Goal: Transaction & Acquisition: Purchase product/service

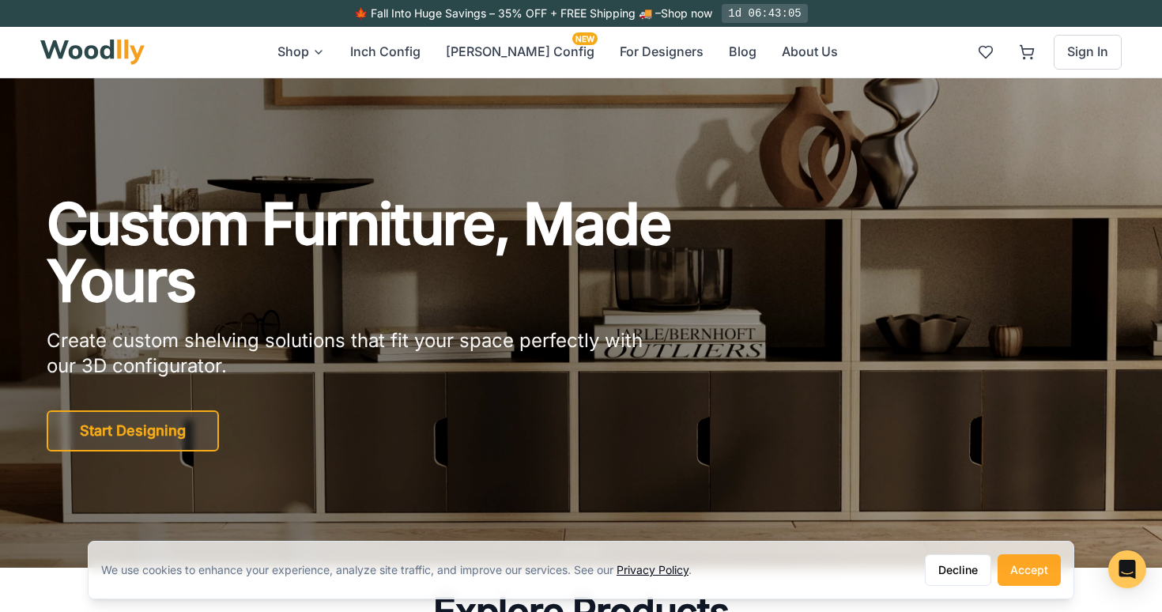
click at [1030, 567] on button "Accept" at bounding box center [1028, 570] width 63 height 32
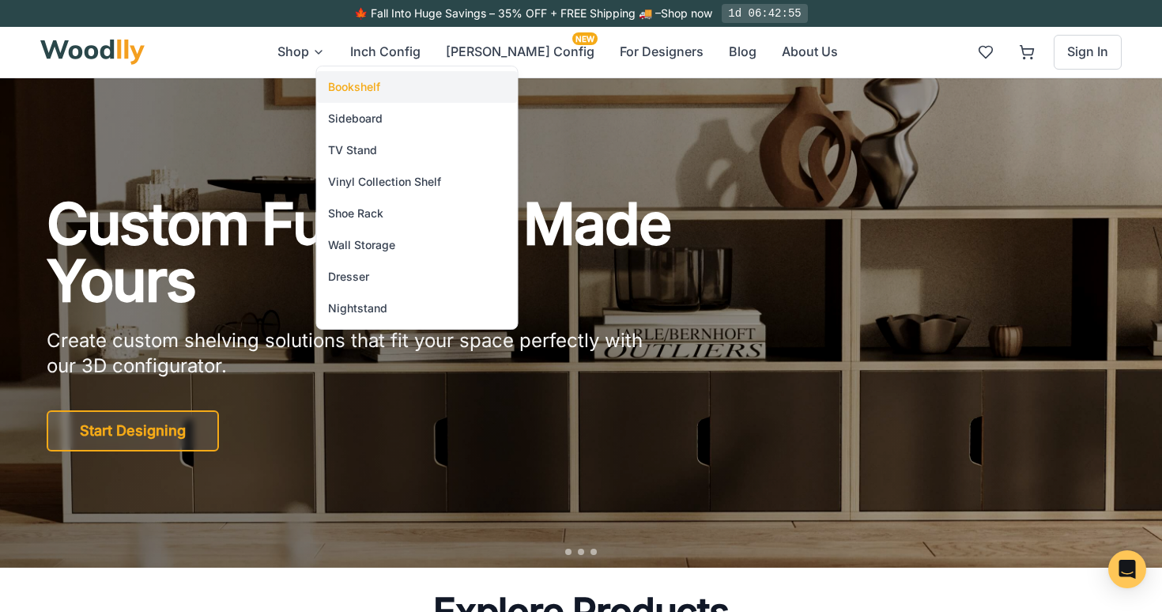
click at [417, 91] on div "Bookshelf" at bounding box center [417, 87] width 201 height 32
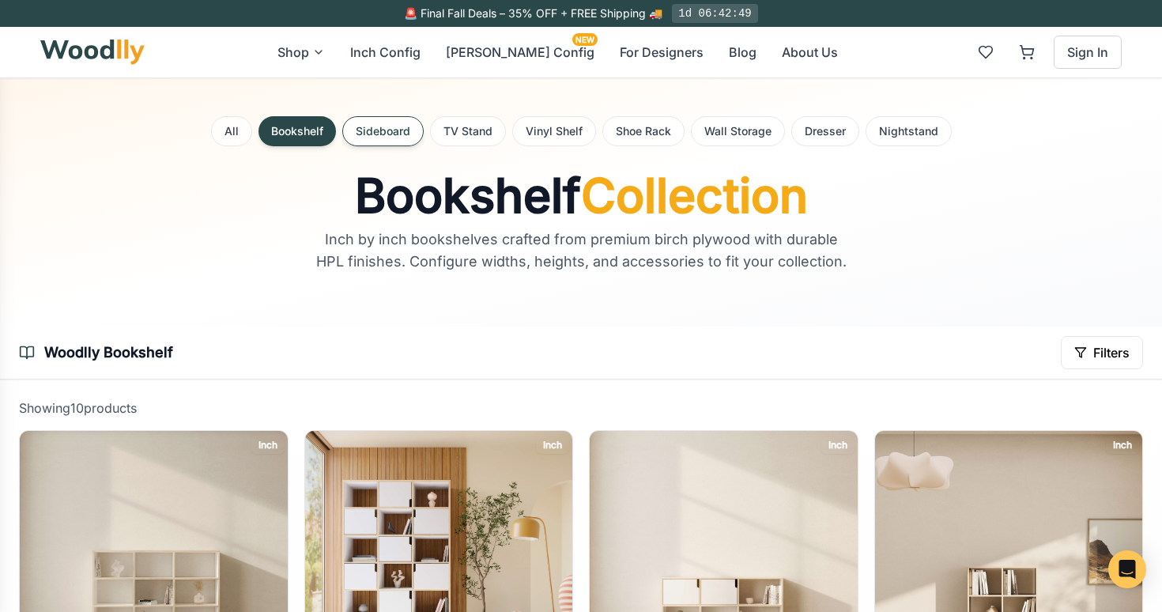
click at [396, 130] on button "Sideboard" at bounding box center [382, 131] width 81 height 30
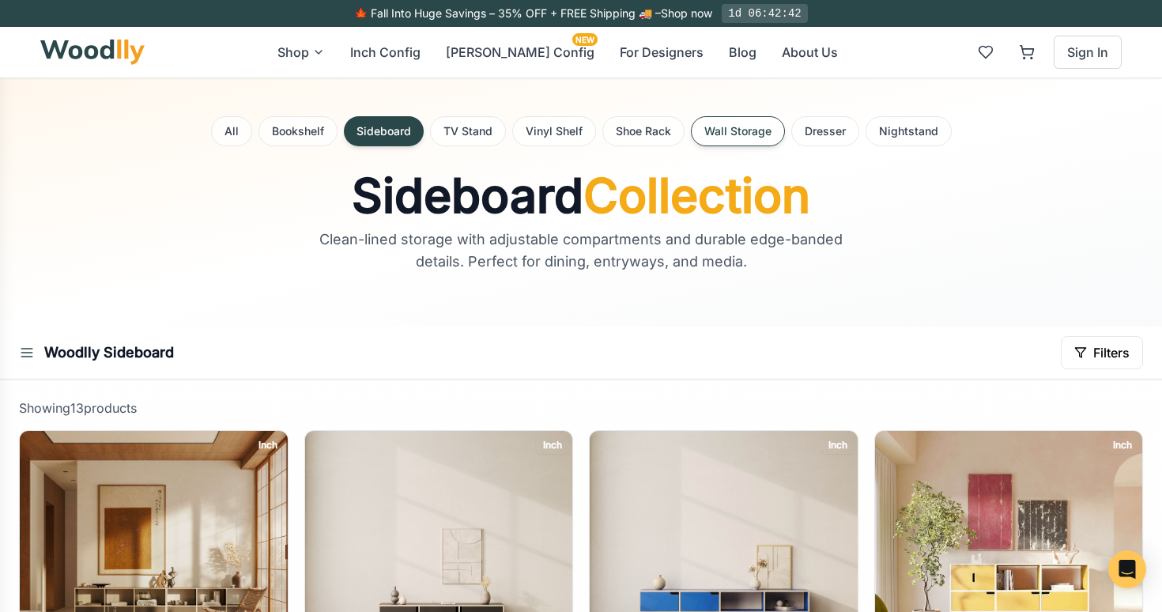
click at [759, 134] on button "Wall Storage" at bounding box center [738, 131] width 94 height 30
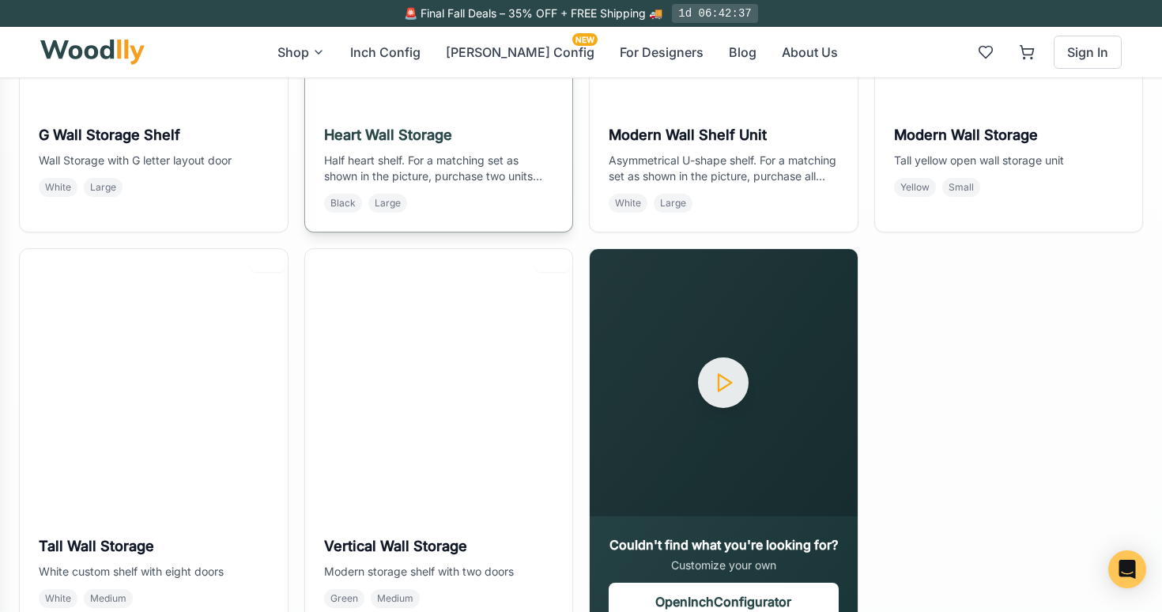
scroll to position [265, 0]
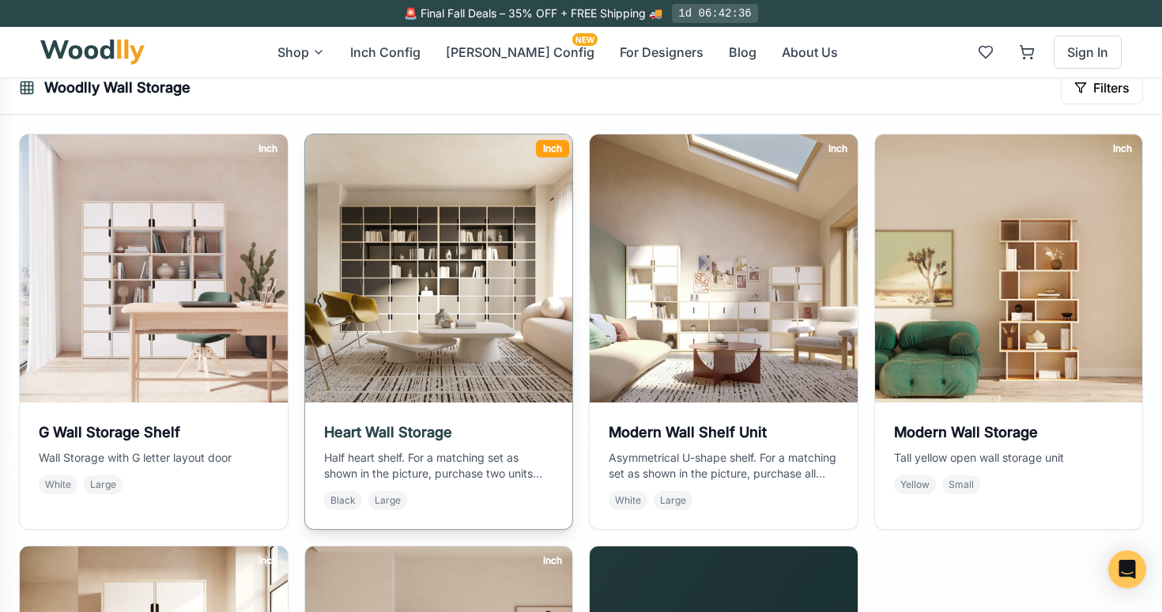
click at [490, 298] on img at bounding box center [438, 268] width 281 height 281
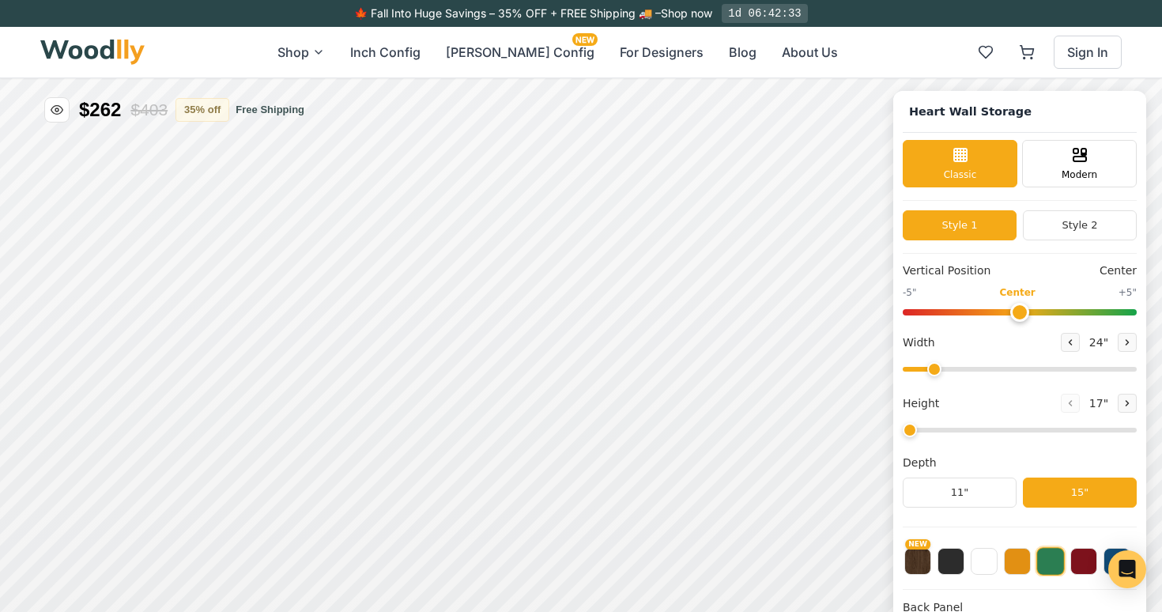
type input "72"
type input "7"
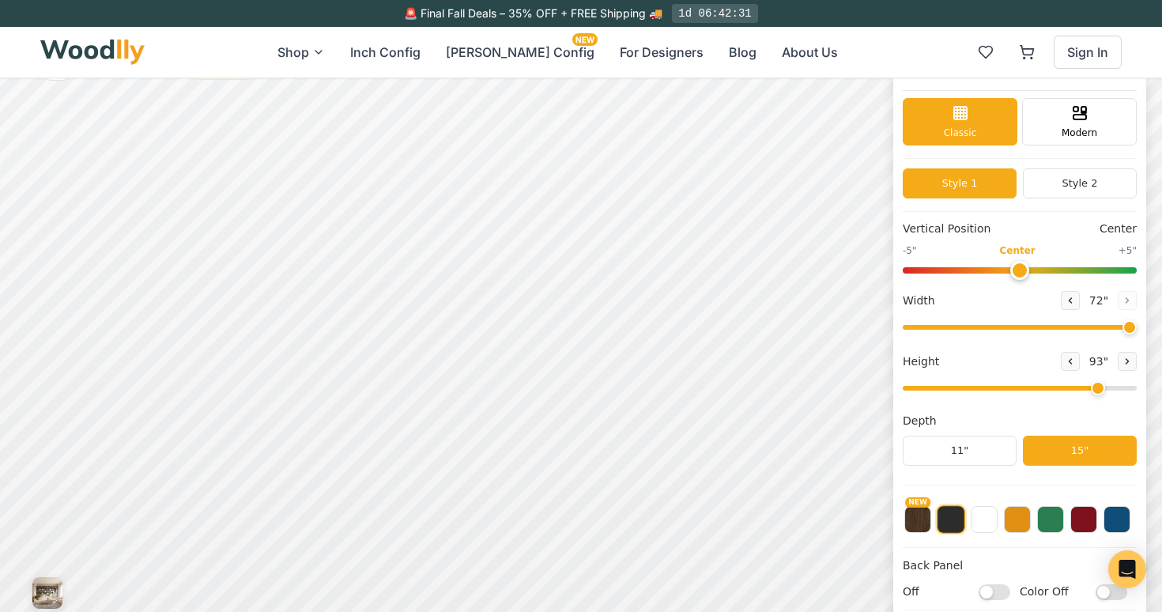
scroll to position [44, 0]
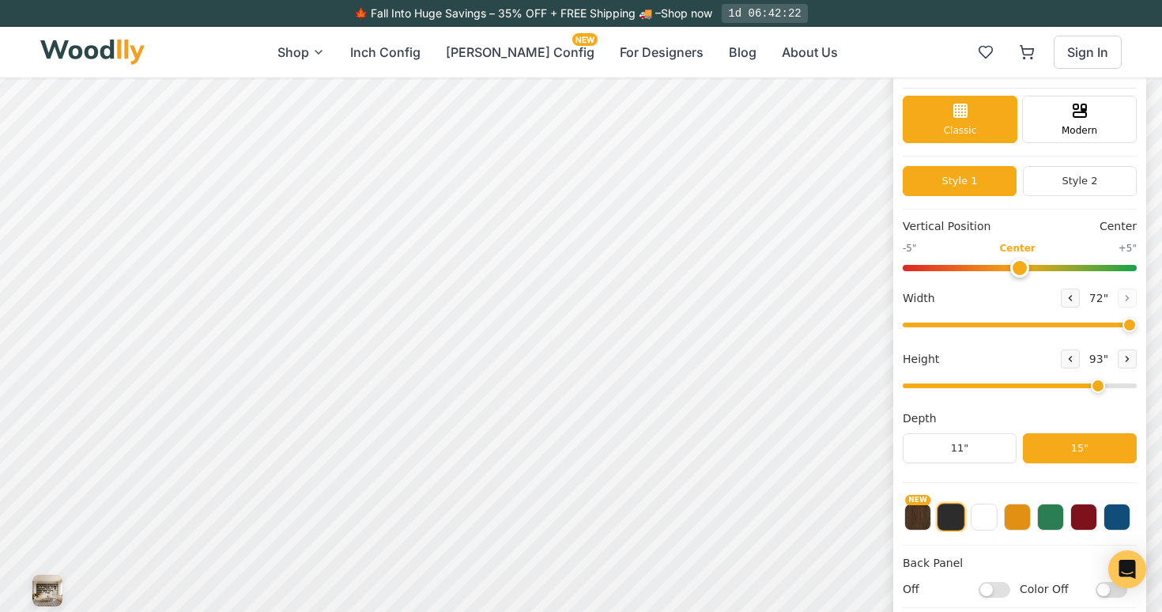
drag, startPoint x: 1125, startPoint y: 325, endPoint x: 1139, endPoint y: 325, distance: 14.2
click at [1136, 325] on input "range" at bounding box center [1019, 324] width 234 height 5
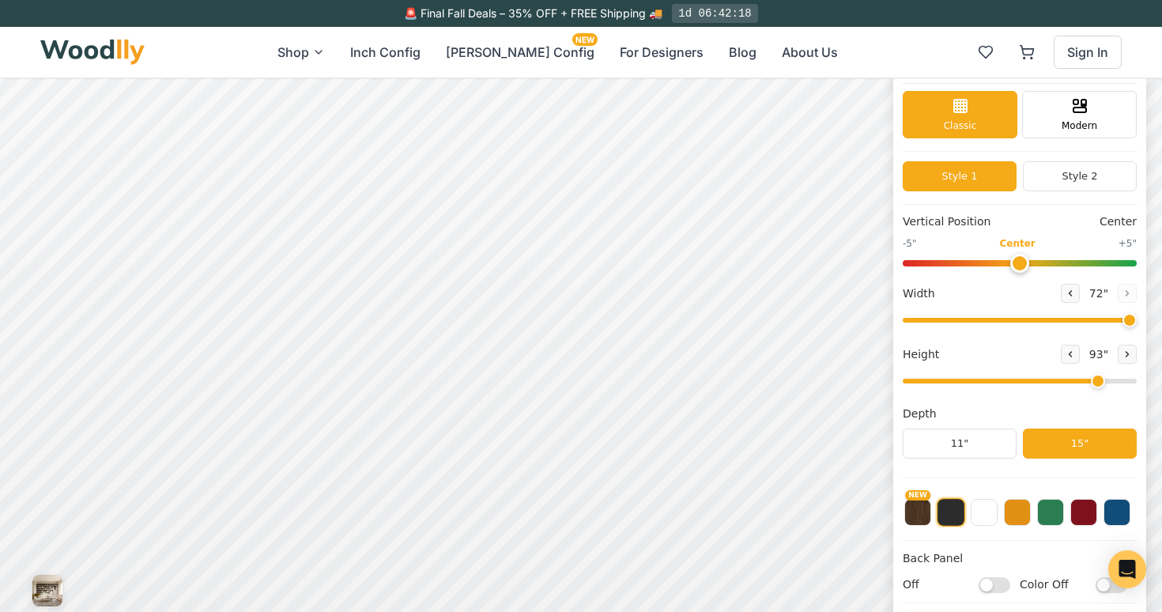
click at [989, 576] on input "Off" at bounding box center [994, 584] width 32 height 16
click at [989, 576] on input "On" at bounding box center [994, 584] width 32 height 16
checkbox input "false"
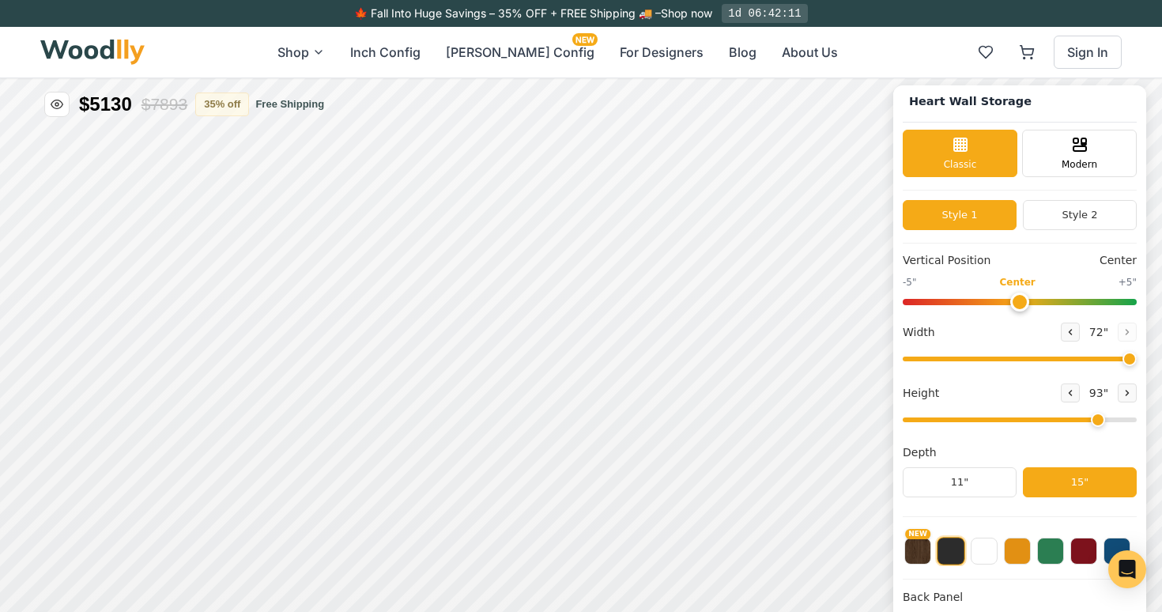
scroll to position [6, 0]
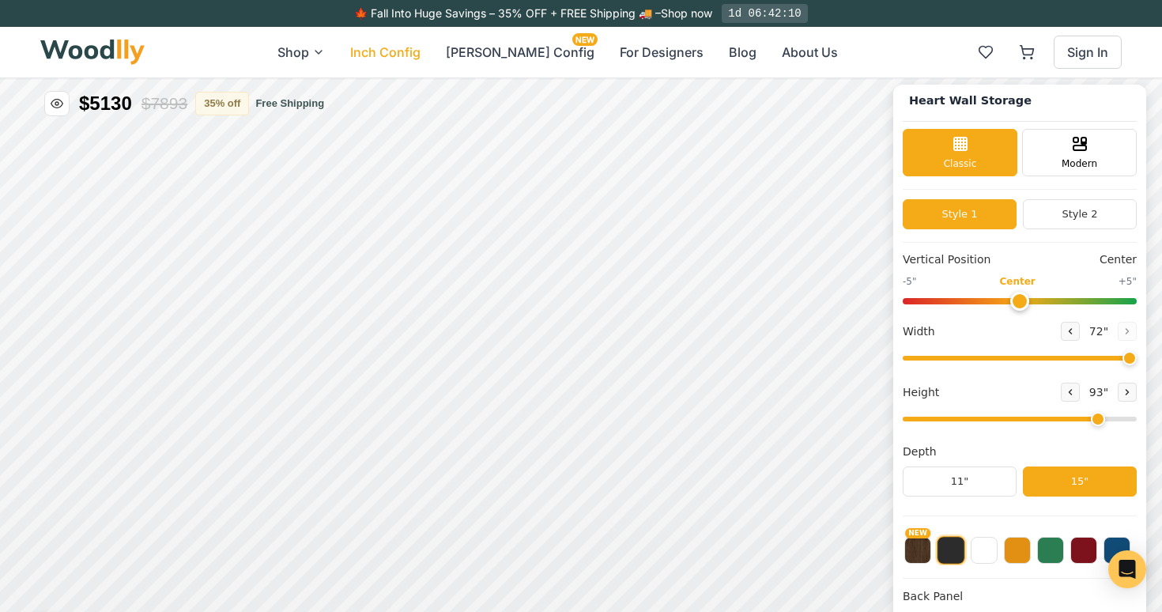
click at [420, 51] on button "Inch Config" at bounding box center [385, 52] width 70 height 19
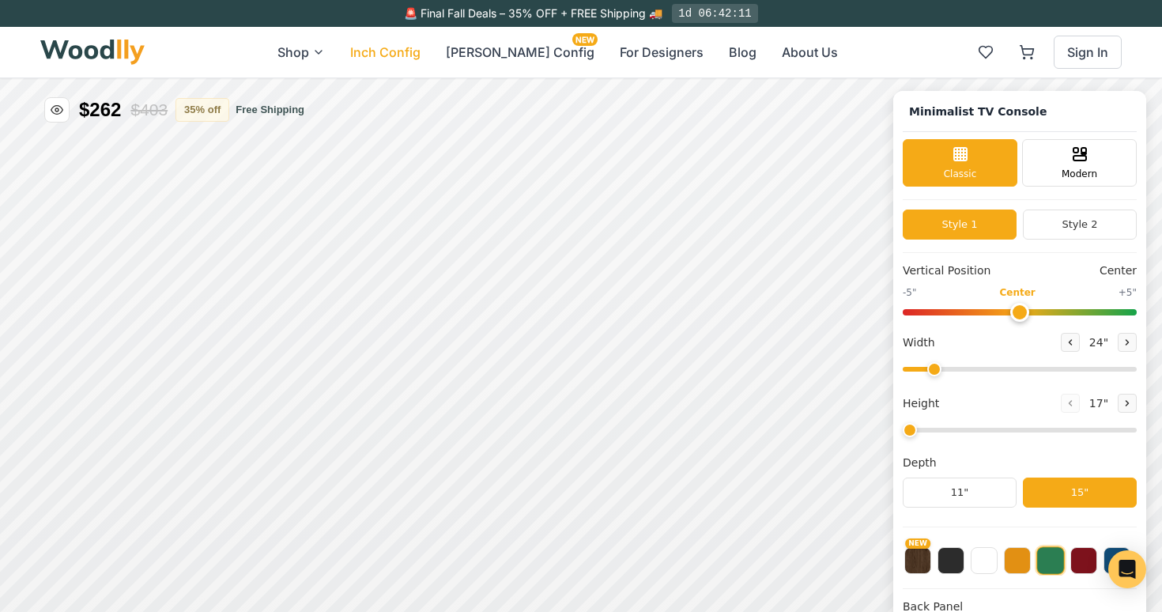
type input "63"
type input "2"
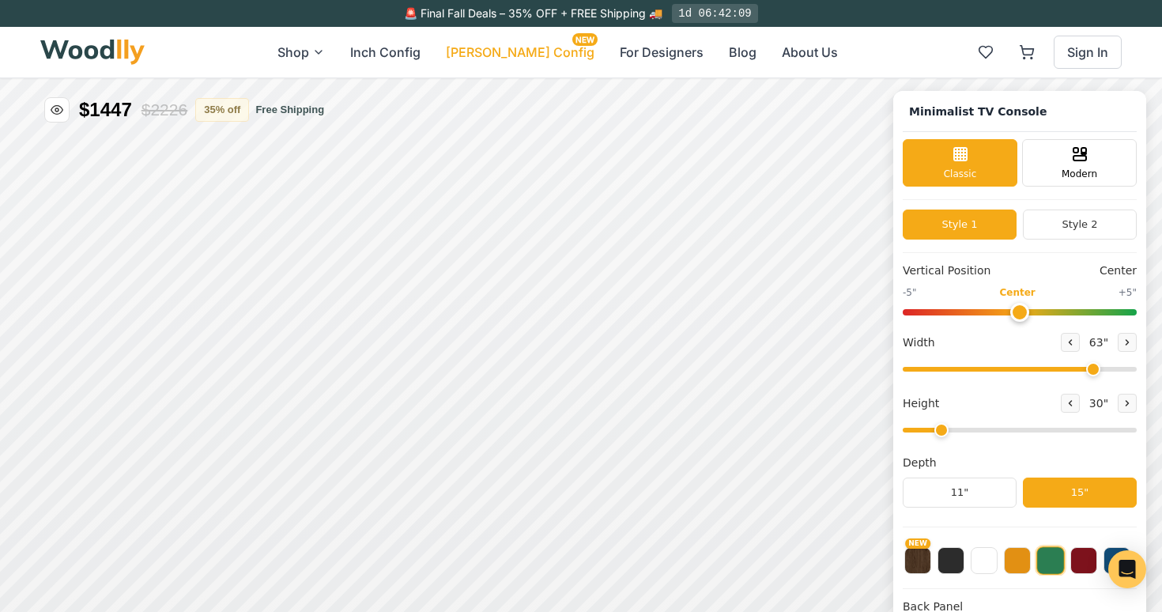
click at [544, 53] on button "[PERSON_NAME] Config NEW" at bounding box center [520, 52] width 149 height 19
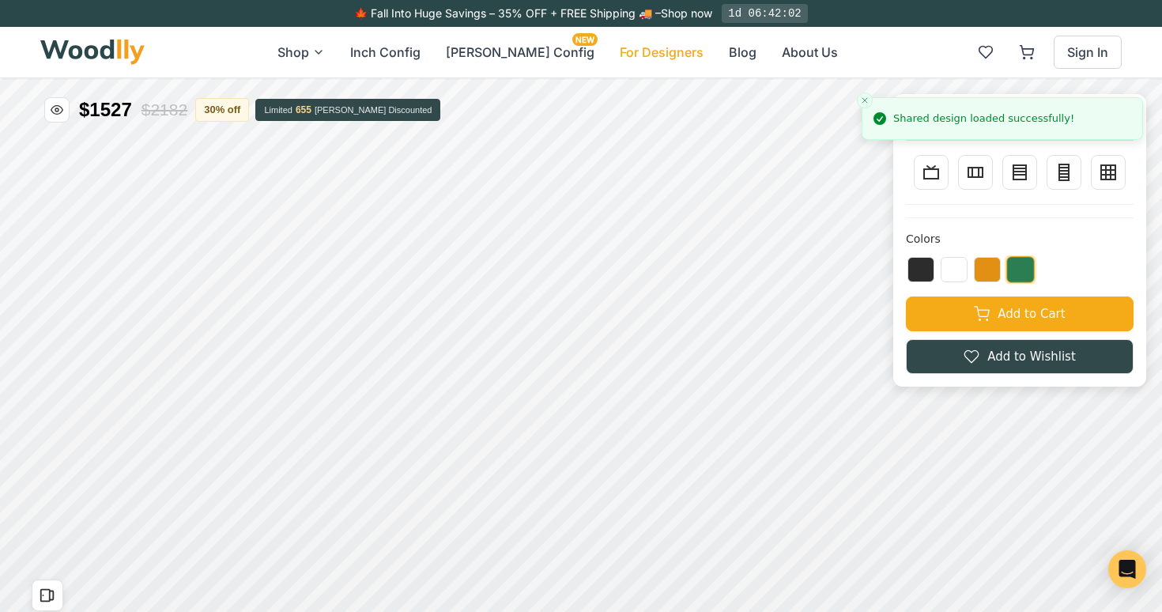
click at [638, 54] on button "For Designers" at bounding box center [661, 52] width 84 height 19
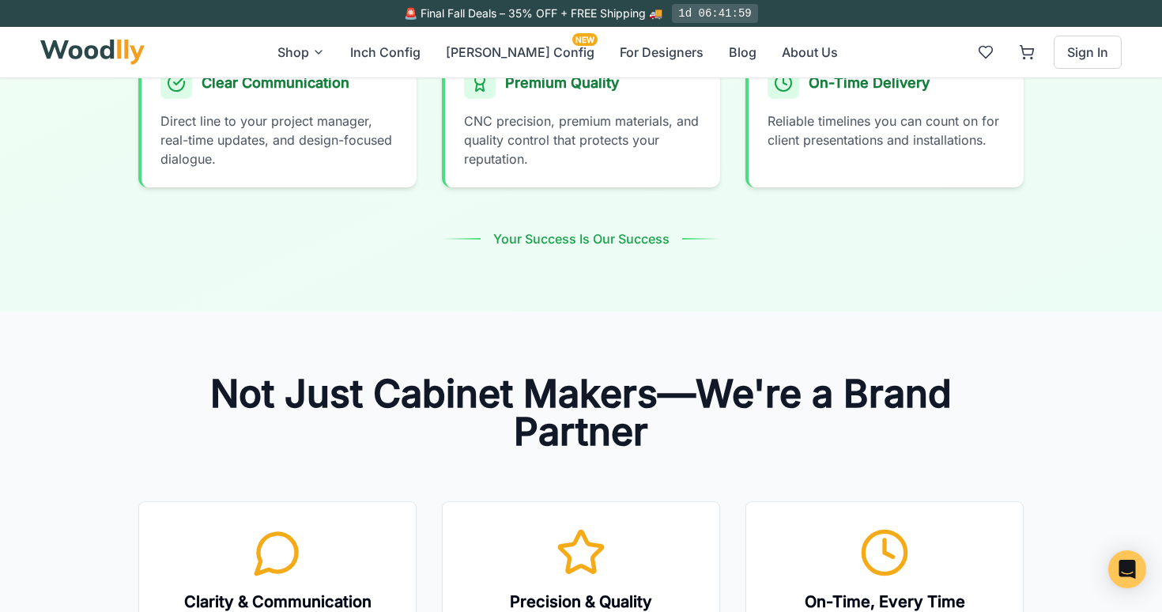
scroll to position [1415, 0]
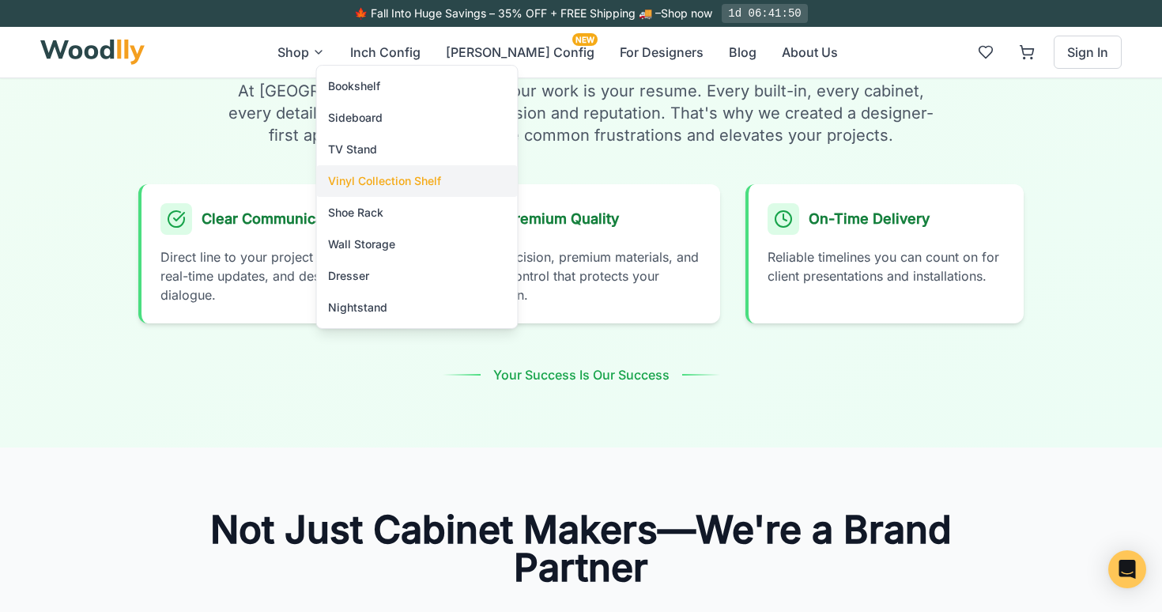
click at [412, 178] on div "Vinyl Collection Shelf" at bounding box center [384, 181] width 113 height 16
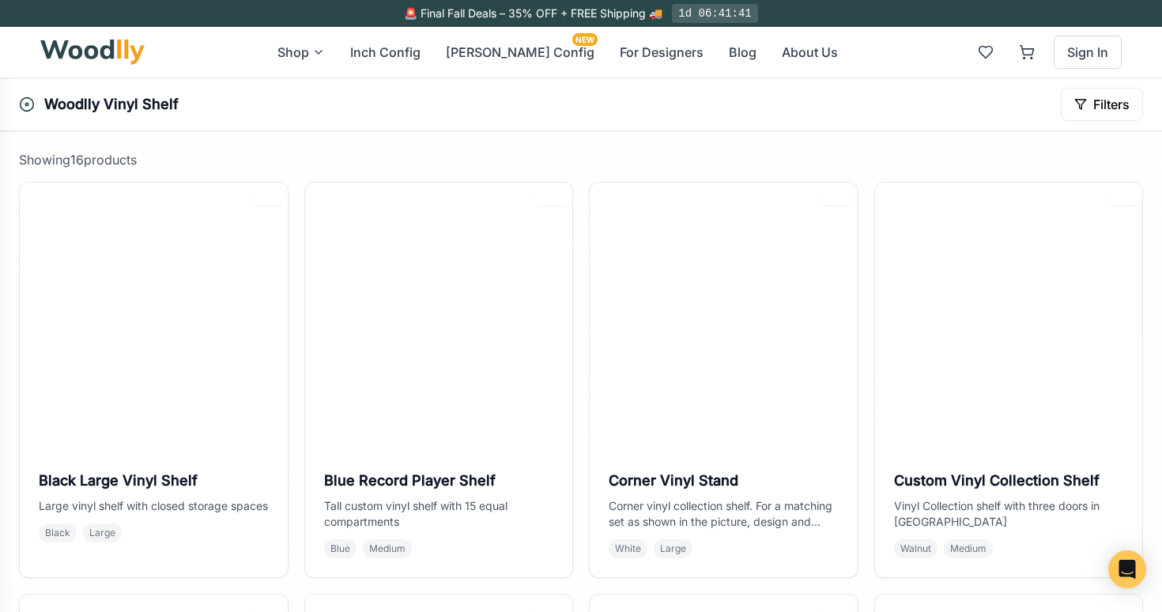
scroll to position [165, 0]
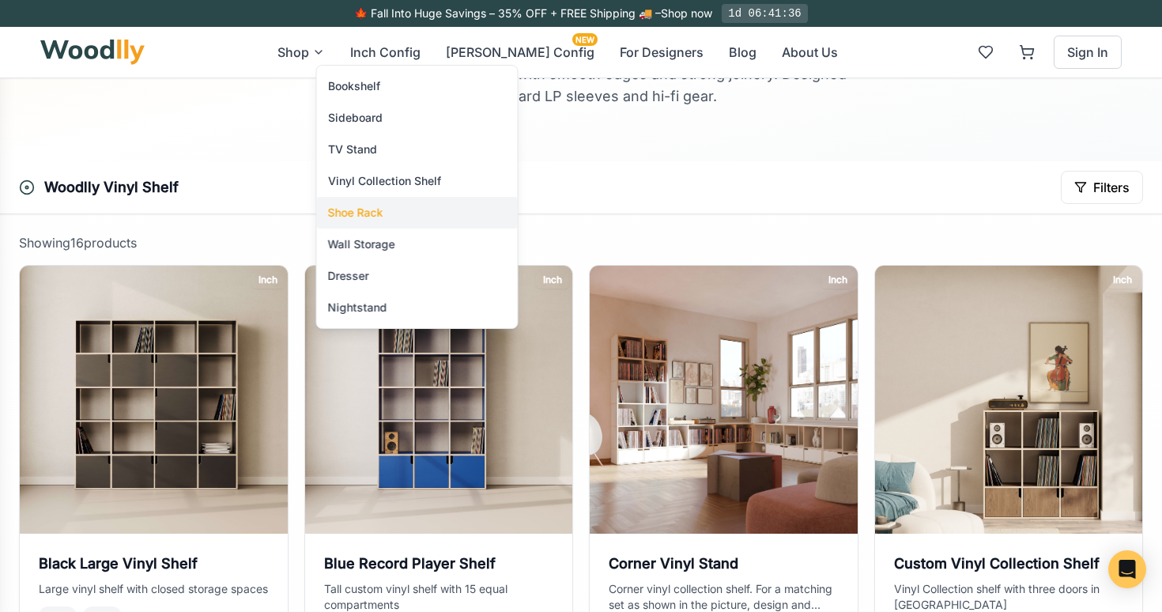
click at [403, 209] on div "Shoe Rack" at bounding box center [417, 213] width 201 height 32
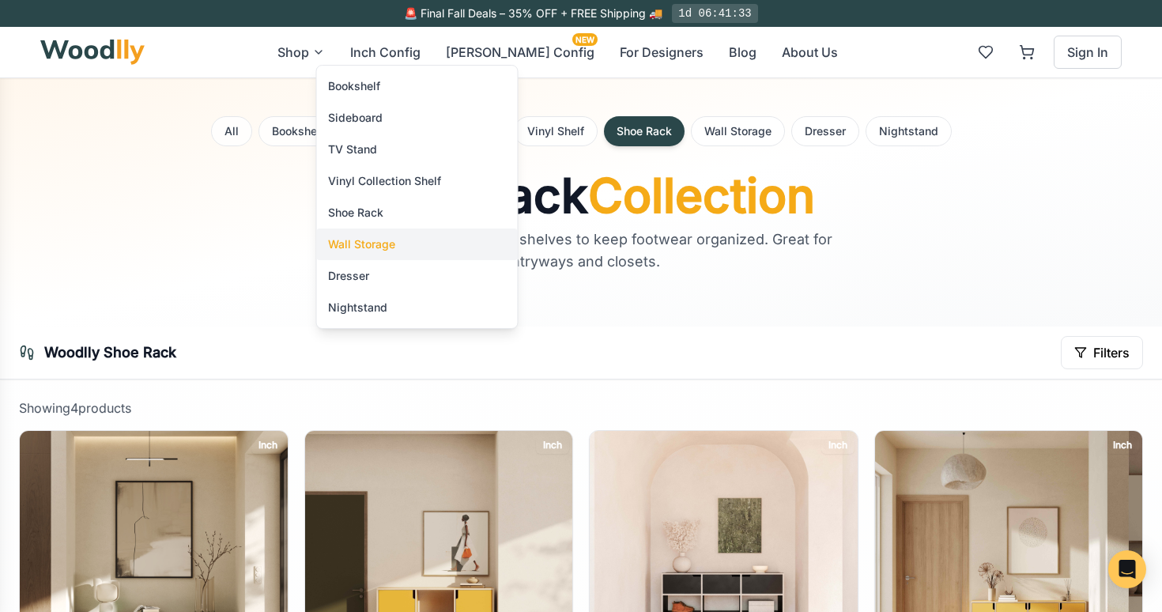
click at [357, 245] on div "Wall Storage" at bounding box center [361, 244] width 67 height 16
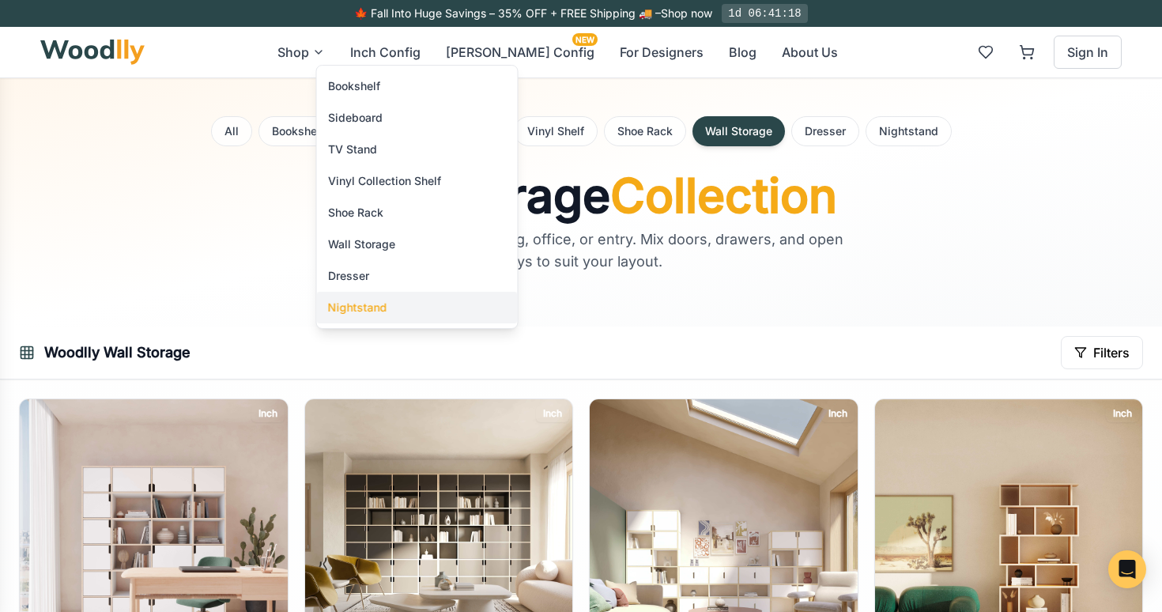
click at [371, 307] on div "Nightstand" at bounding box center [357, 307] width 59 height 16
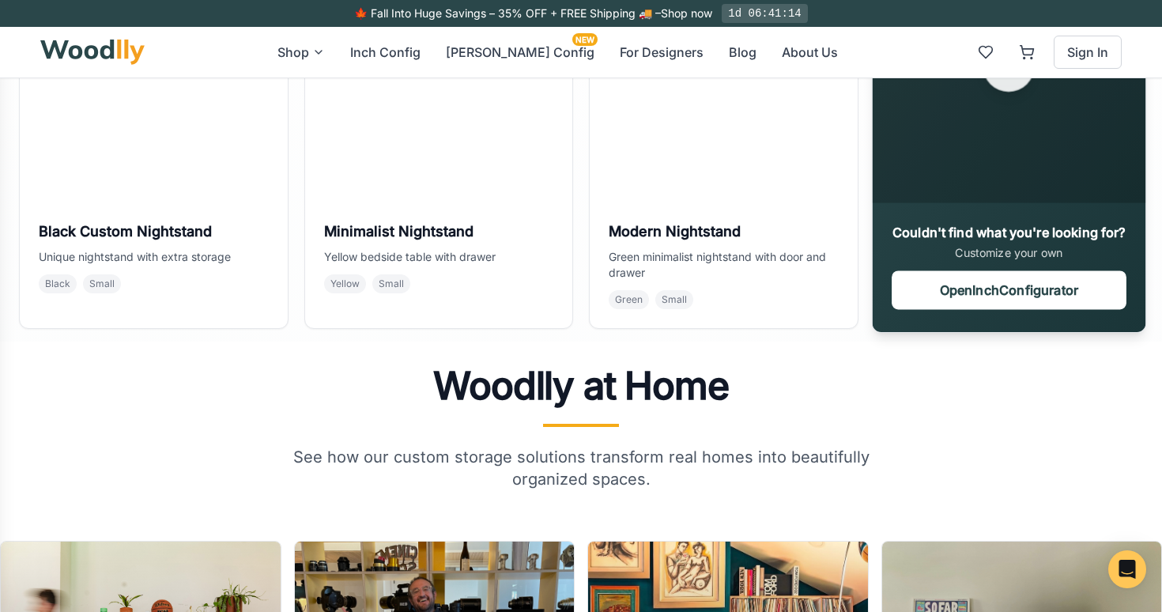
scroll to position [459, 0]
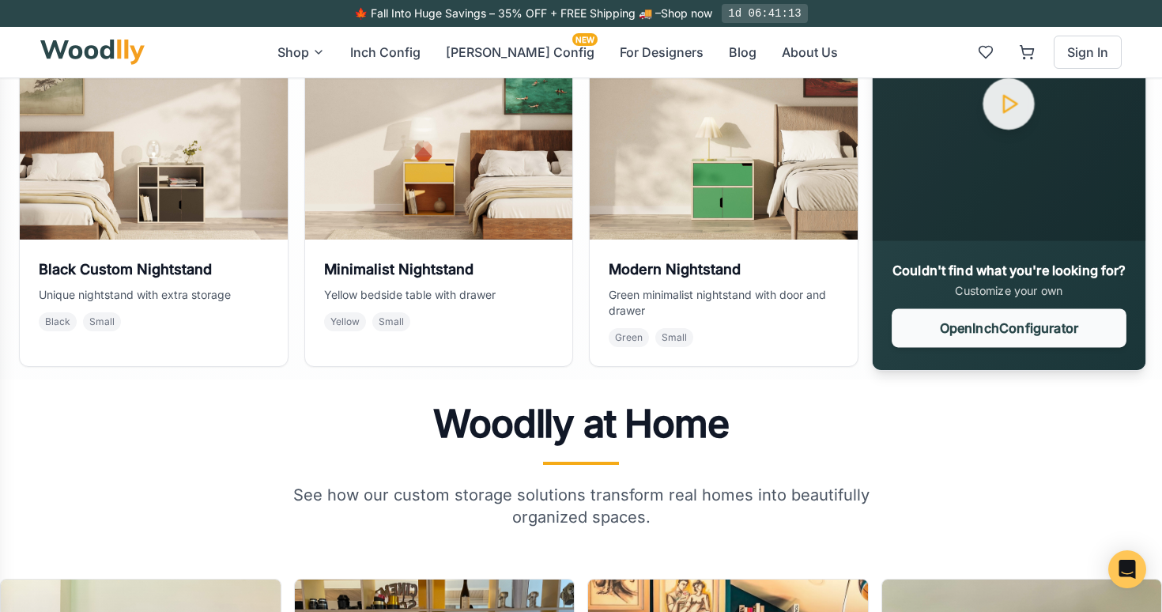
click at [953, 329] on button "Open Inch Configurator" at bounding box center [1008, 327] width 234 height 39
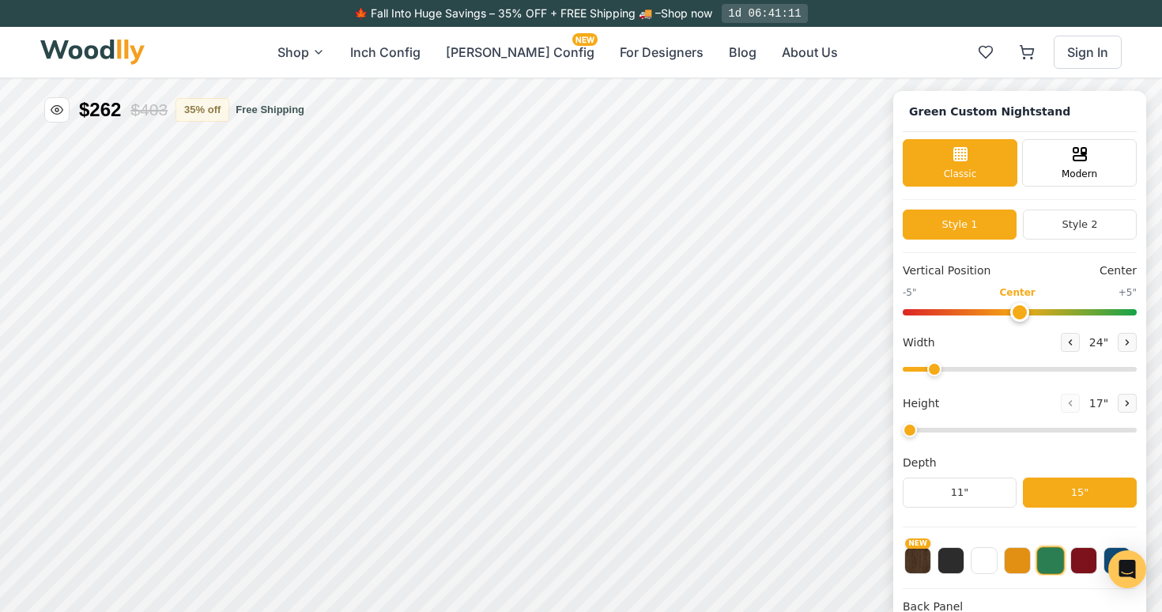
type input "-5"
type input "30"
type input "2"
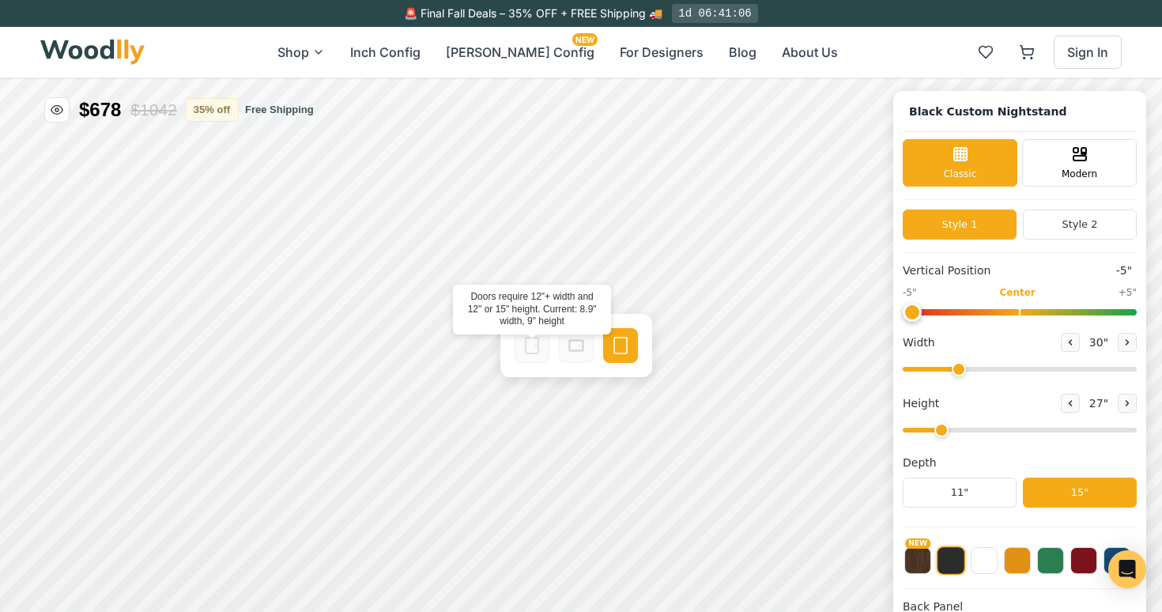
click at [528, 345] on icon at bounding box center [531, 345] width 19 height 19
click at [575, 345] on icon at bounding box center [576, 345] width 19 height 19
click at [1074, 240] on div "Style 1 Style 2" at bounding box center [1019, 230] width 234 height 43
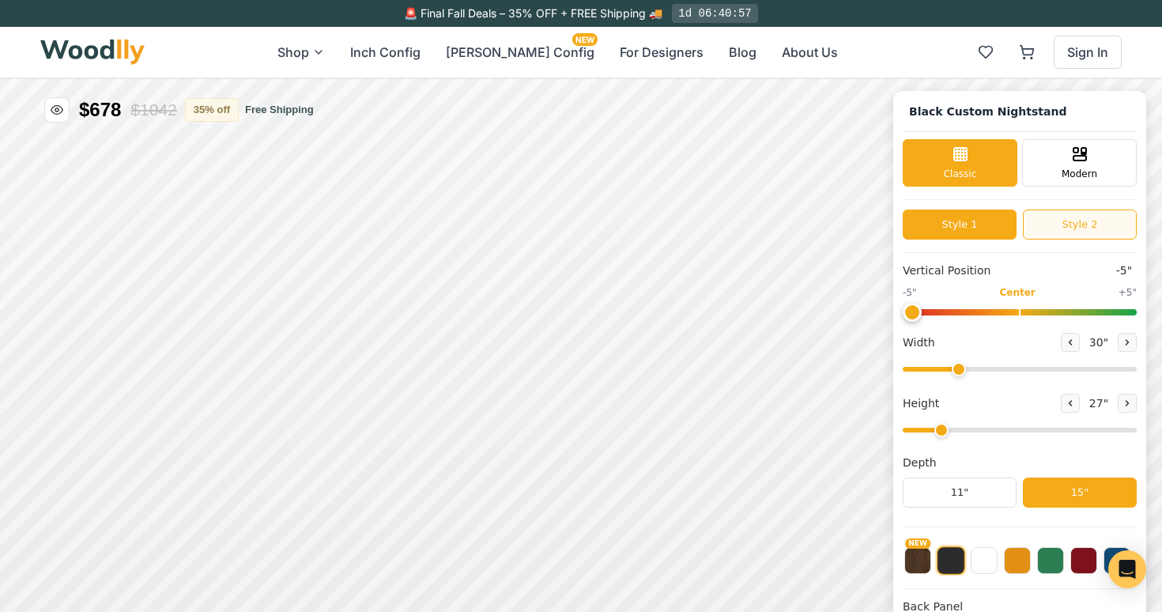
click at [1064, 224] on button "Style 2" at bounding box center [1079, 224] width 114 height 30
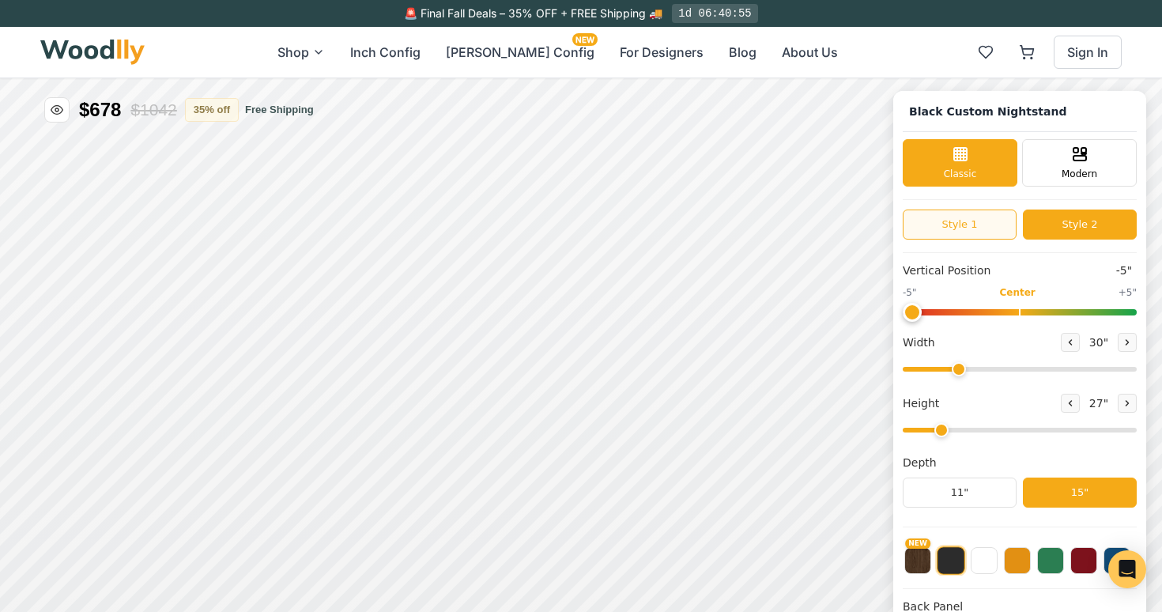
click at [980, 226] on button "Style 1" at bounding box center [959, 224] width 114 height 30
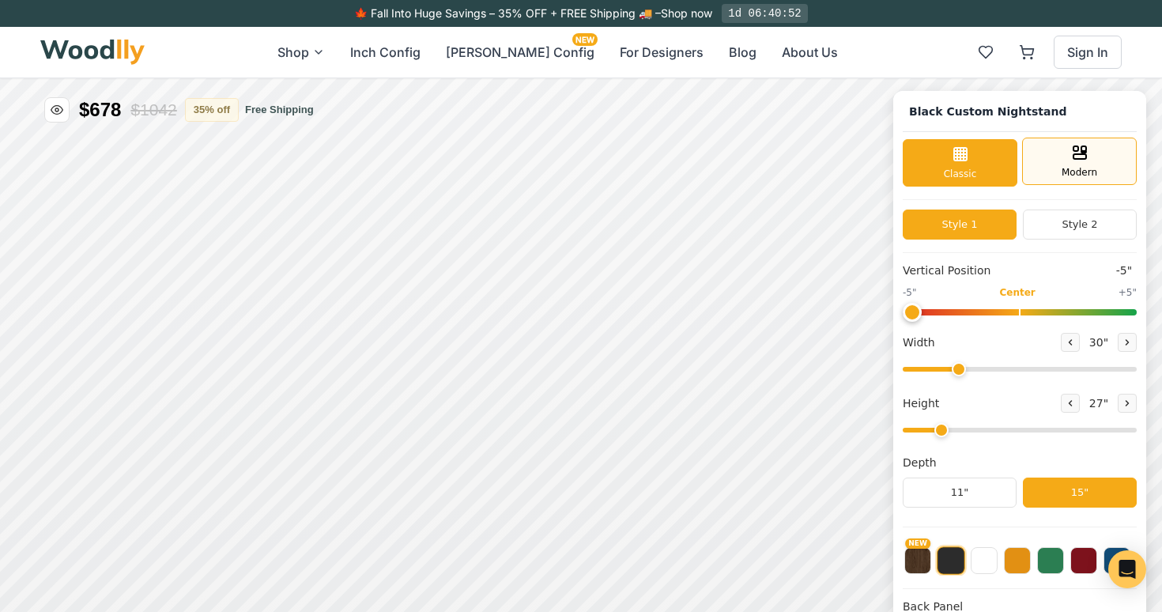
click at [1090, 149] on div "Modern" at bounding box center [1079, 160] width 115 height 47
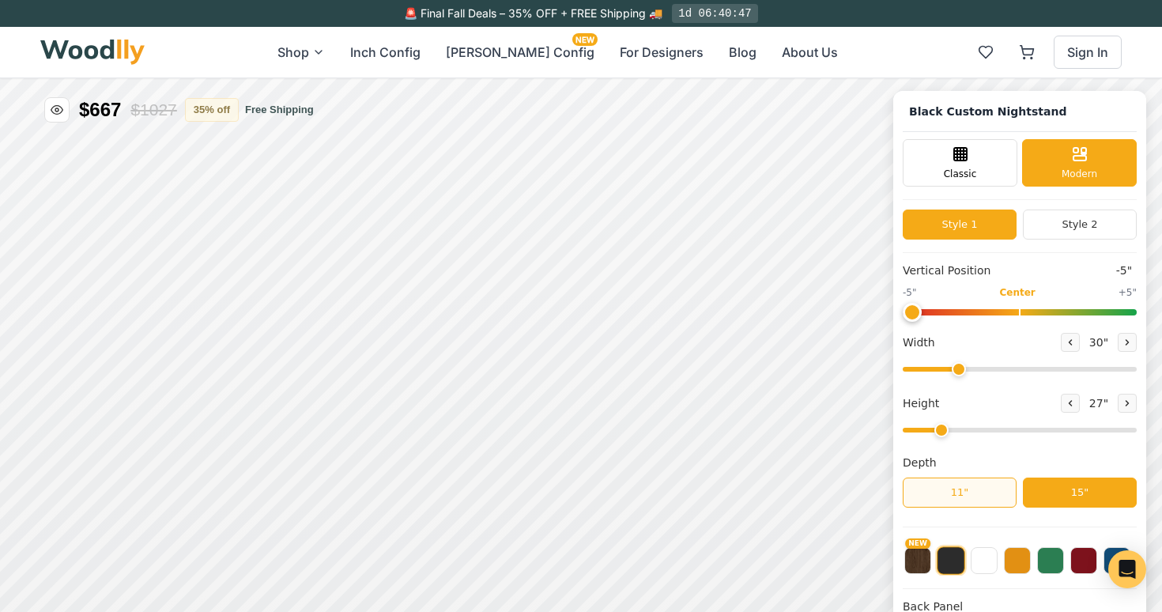
click at [962, 490] on button "11"" at bounding box center [959, 492] width 114 height 30
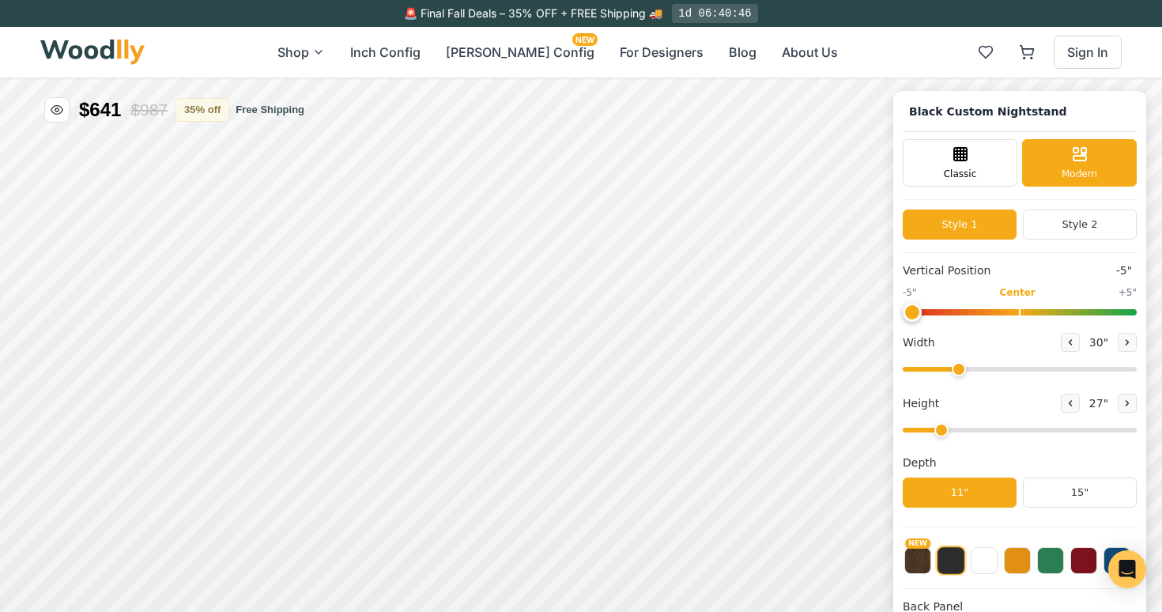
click at [1063, 466] on div "Depth" at bounding box center [1019, 462] width 234 height 17
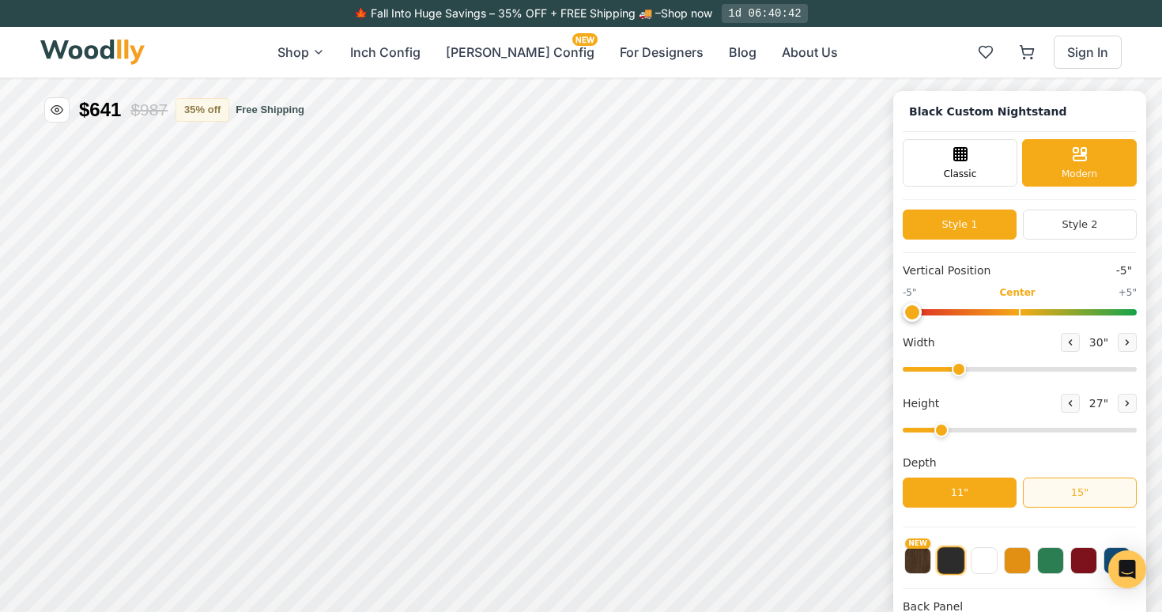
click at [1058, 495] on button "15"" at bounding box center [1079, 492] width 114 height 30
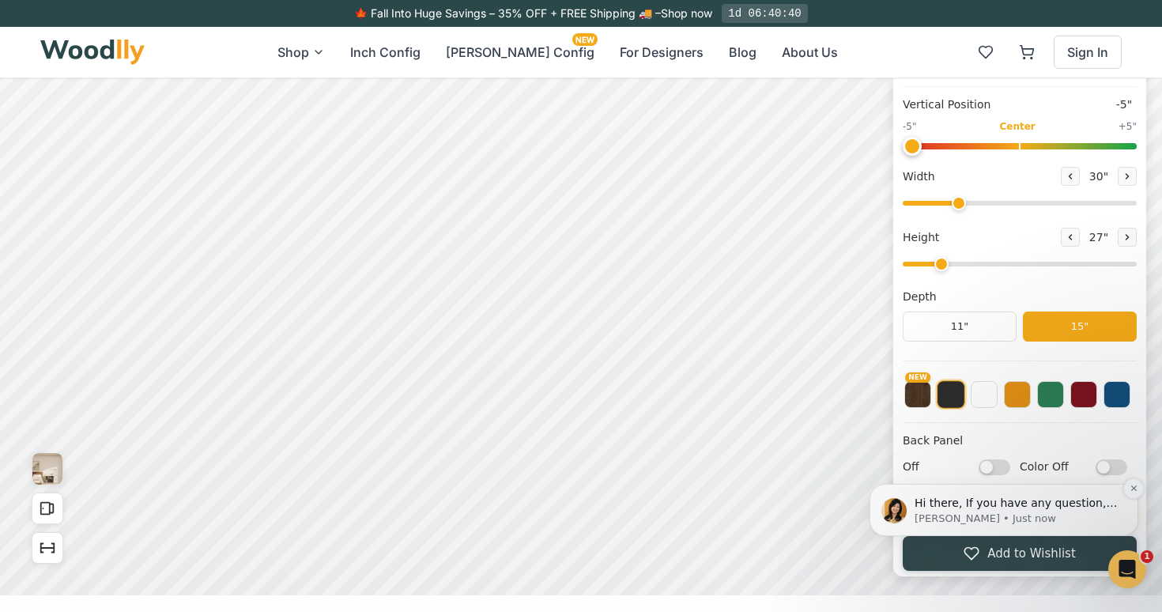
scroll to position [173, 0]
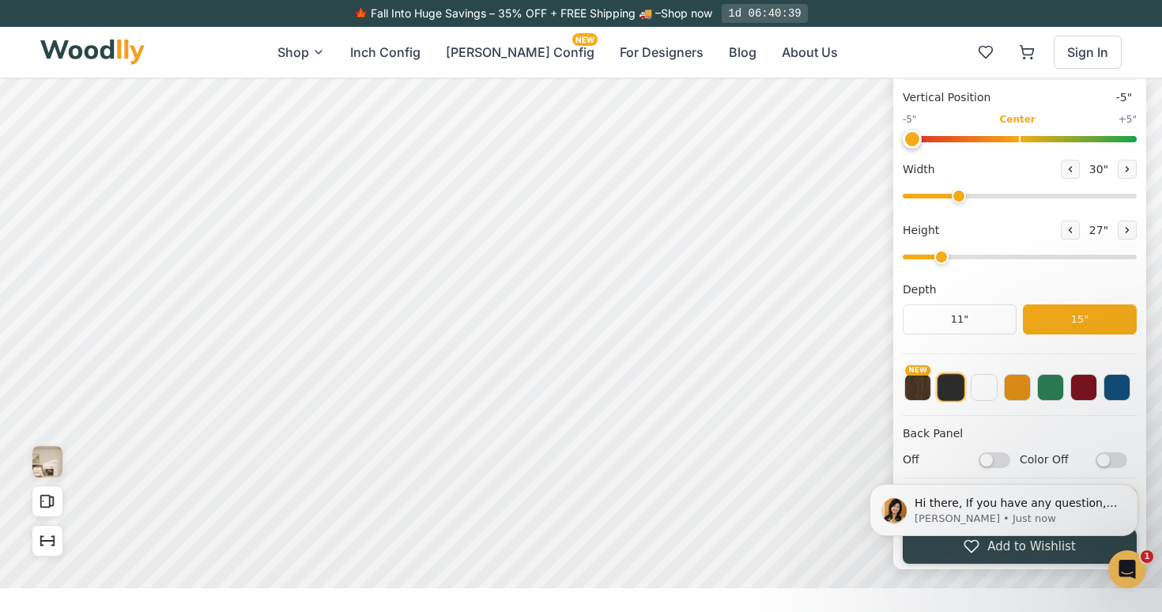
click at [985, 463] on div "Hi there, If you have any question, we are right here for you. 😊 [PERSON_NAME] …" at bounding box center [1003, 437] width 291 height 198
click at [979, 454] on div "Hi there, If you have any question, we are right here for you. 😊 [PERSON_NAME] …" at bounding box center [1003, 437] width 291 height 198
click at [977, 461] on div "Hi there, If you have any question, we are right here for you. 😊 [PERSON_NAME] …" at bounding box center [1003, 437] width 291 height 198
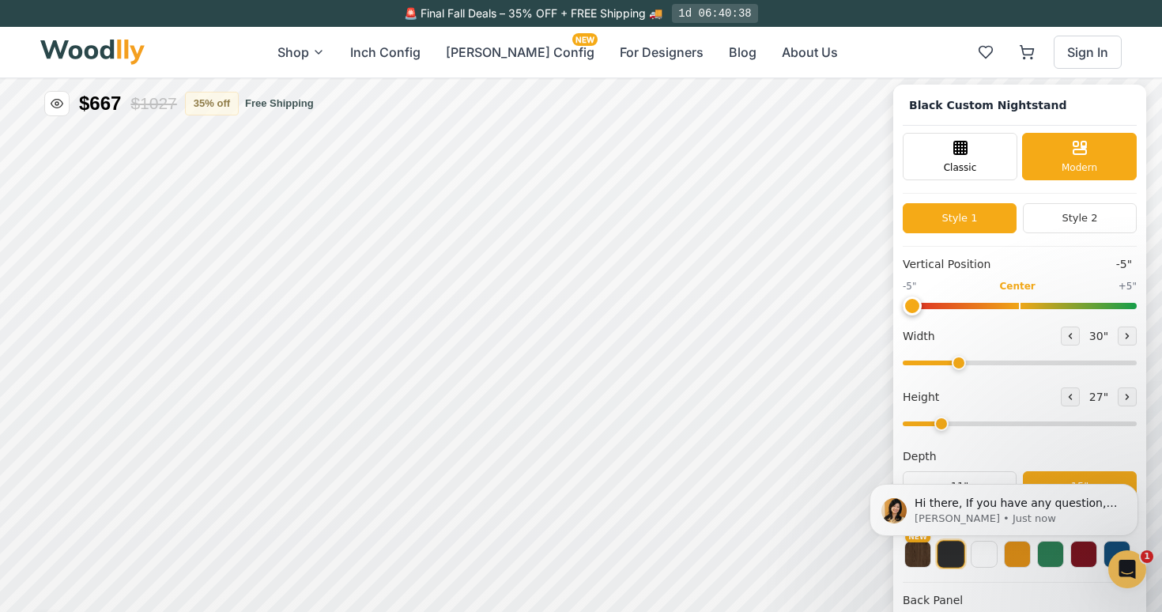
scroll to position [0, 0]
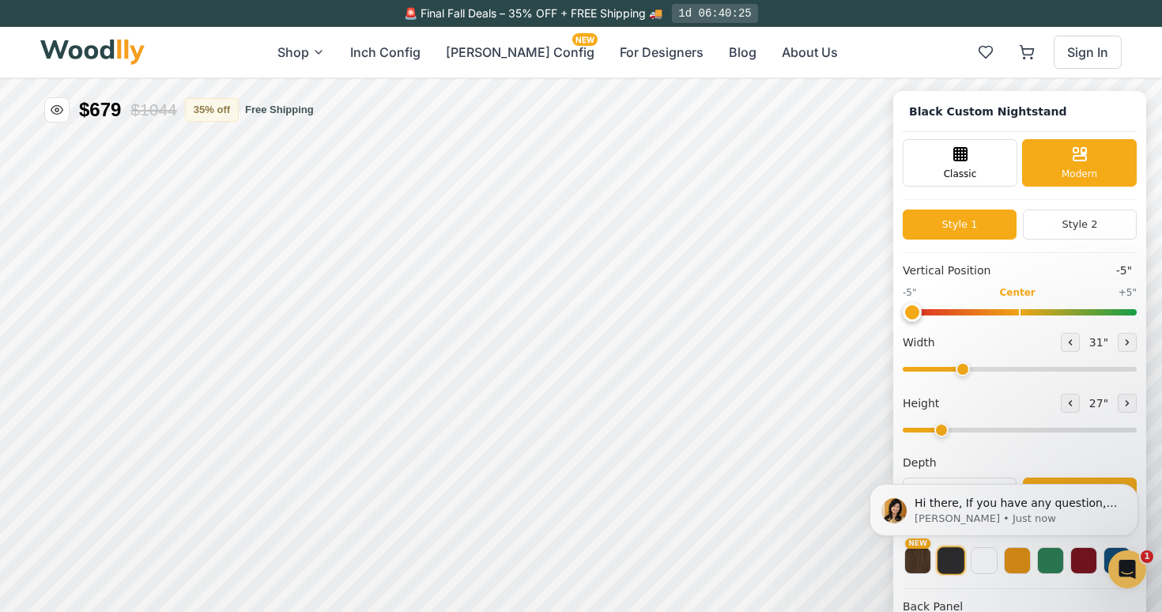
type input "30"
drag, startPoint x: 965, startPoint y: 371, endPoint x: 957, endPoint y: 394, distance: 23.5
click at [957, 371] on input "range" at bounding box center [1019, 369] width 234 height 5
drag, startPoint x: 936, startPoint y: 429, endPoint x: 928, endPoint y: 429, distance: 8.7
click at [928, 429] on input "range" at bounding box center [1019, 429] width 234 height 5
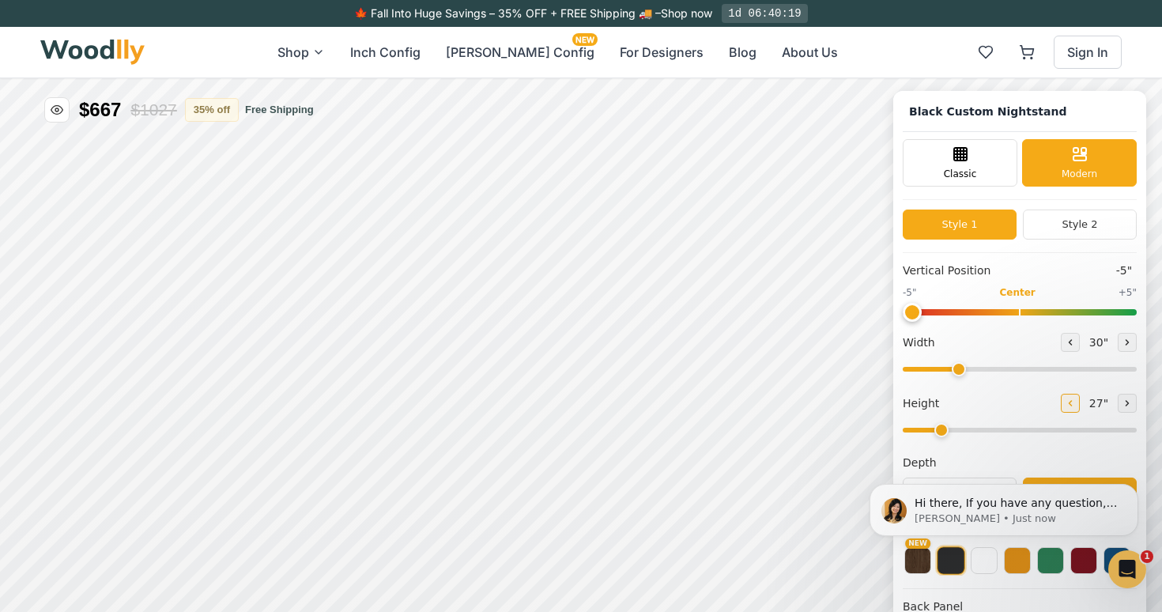
click at [1073, 404] on button at bounding box center [1069, 403] width 19 height 19
click at [1122, 404] on icon at bounding box center [1126, 402] width 9 height 9
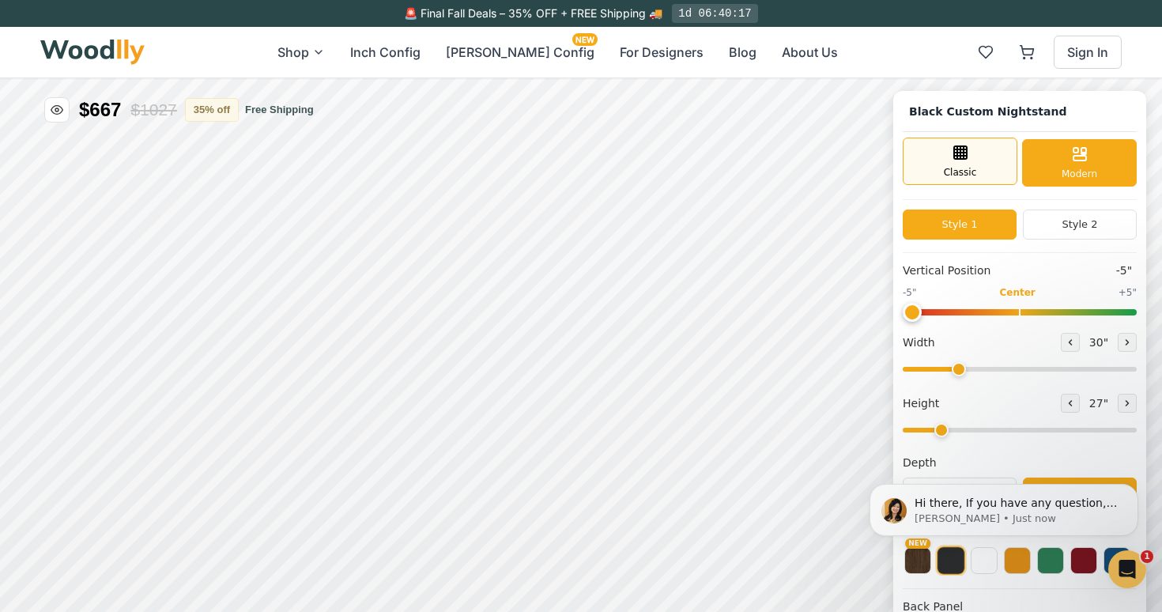
click at [970, 153] on div "Classic" at bounding box center [959, 160] width 115 height 47
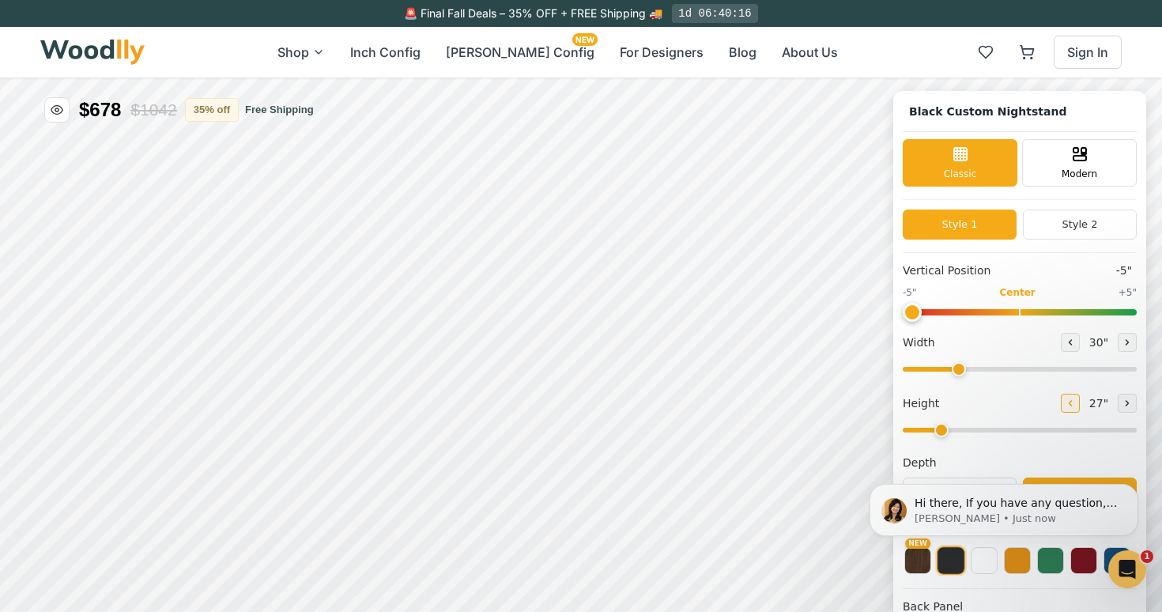
click at [1060, 404] on button at bounding box center [1069, 403] width 19 height 19
click at [1134, 396] on div "Black Custom Nightstand Classic Modern Style 1 Style 2 Vertical Position -5" -5…" at bounding box center [1019, 416] width 253 height 651
click at [1122, 401] on icon at bounding box center [1126, 402] width 9 height 9
type input "2"
click at [420, 55] on button "Inch Config" at bounding box center [385, 52] width 70 height 19
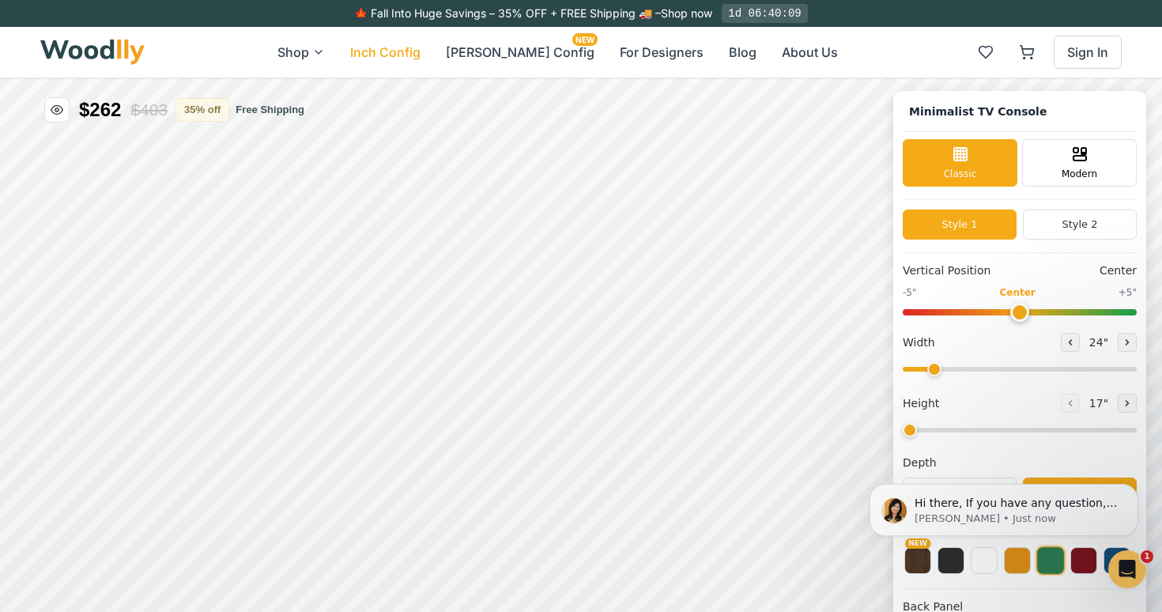
type input "63"
type input "2"
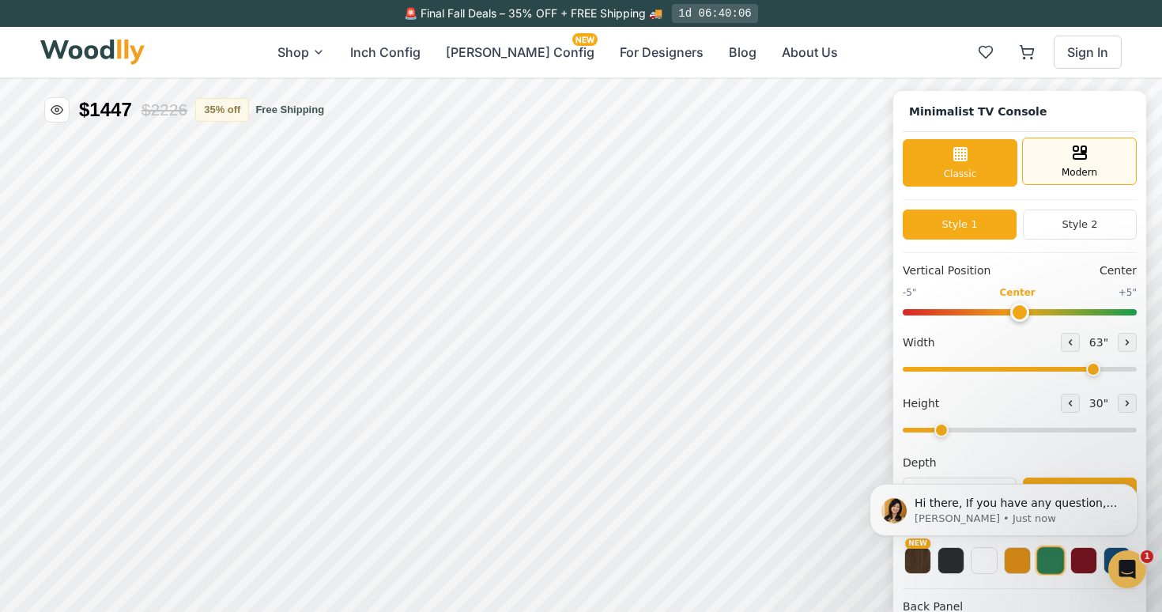
click at [1068, 170] on span "Modern" at bounding box center [1079, 172] width 36 height 14
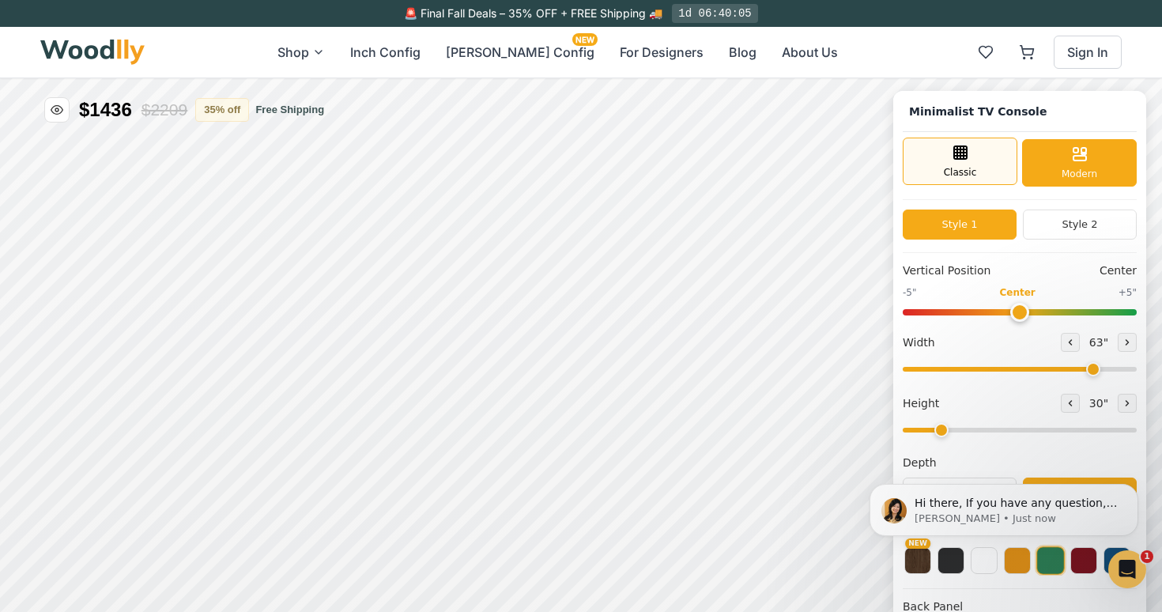
click at [973, 168] on span "Classic" at bounding box center [959, 172] width 33 height 14
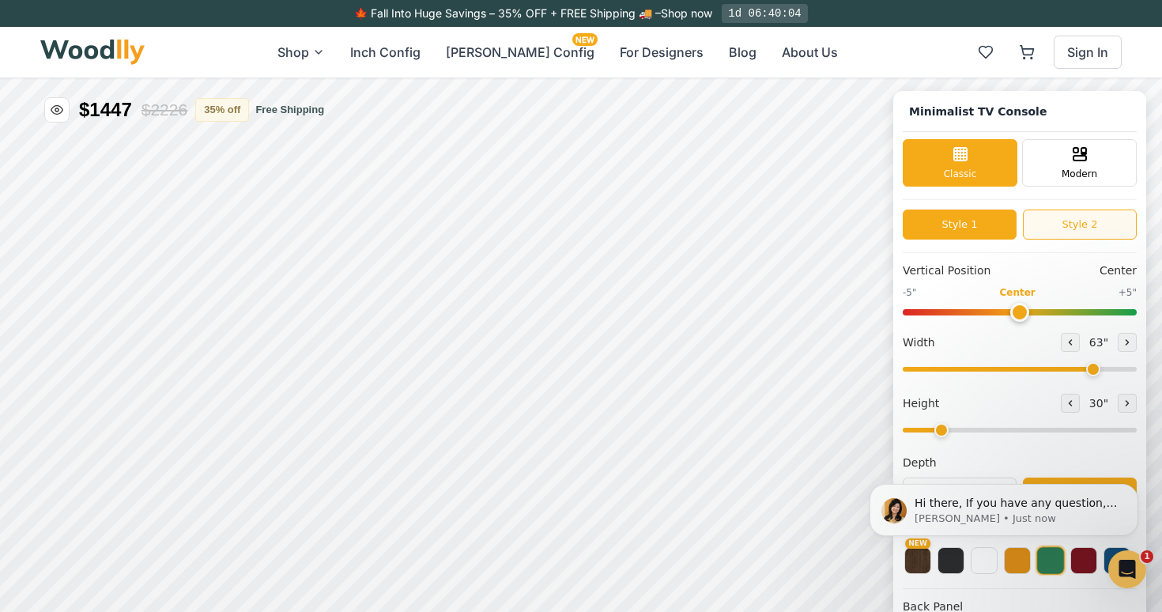
click at [1074, 224] on button "Style 2" at bounding box center [1079, 224] width 114 height 30
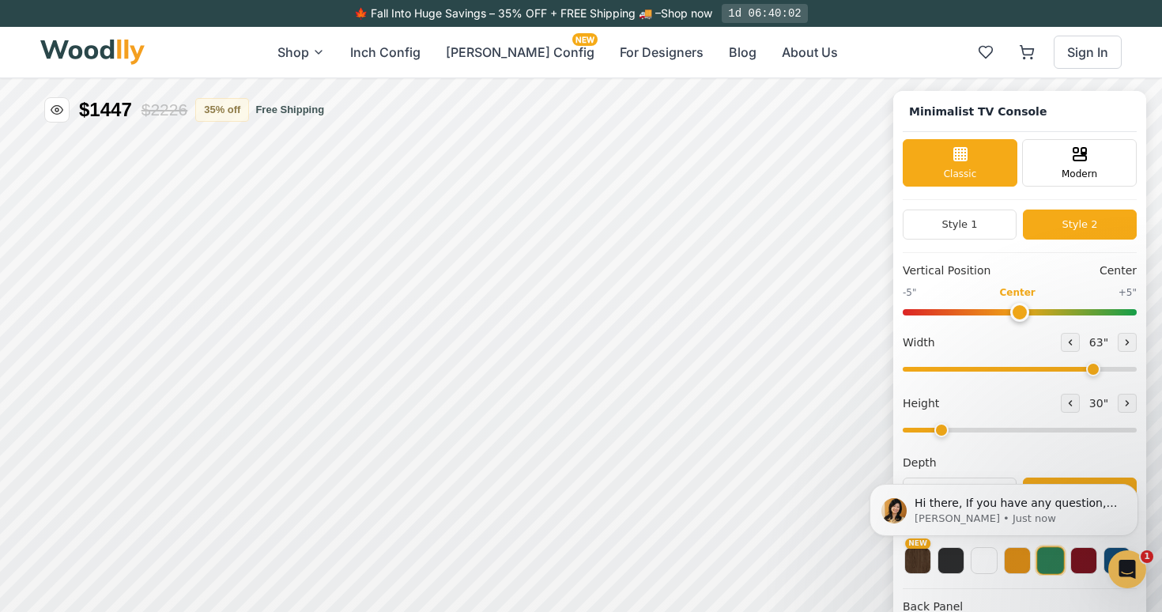
click at [1074, 224] on button "Style 2" at bounding box center [1079, 224] width 114 height 30
click at [962, 229] on button "Style 1" at bounding box center [959, 224] width 114 height 30
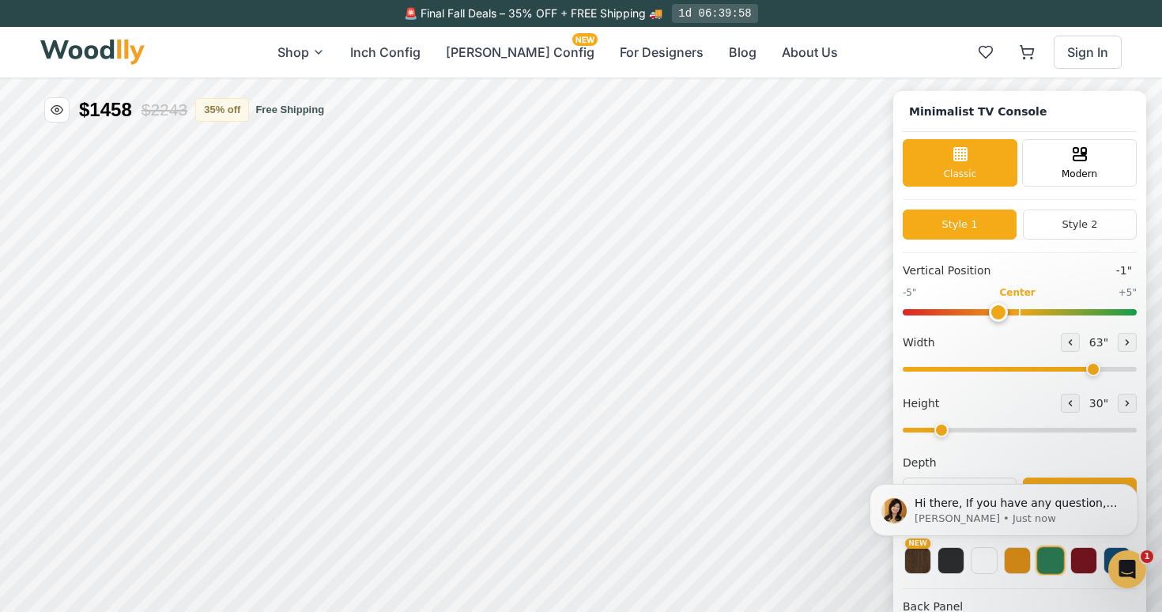
type input "0"
drag, startPoint x: 1015, startPoint y: 311, endPoint x: 1018, endPoint y: 330, distance: 20.0
click at [1018, 315] on input "range" at bounding box center [1019, 312] width 234 height 6
drag, startPoint x: 1091, startPoint y: 368, endPoint x: 1159, endPoint y: 371, distance: 68.0
type input "72"
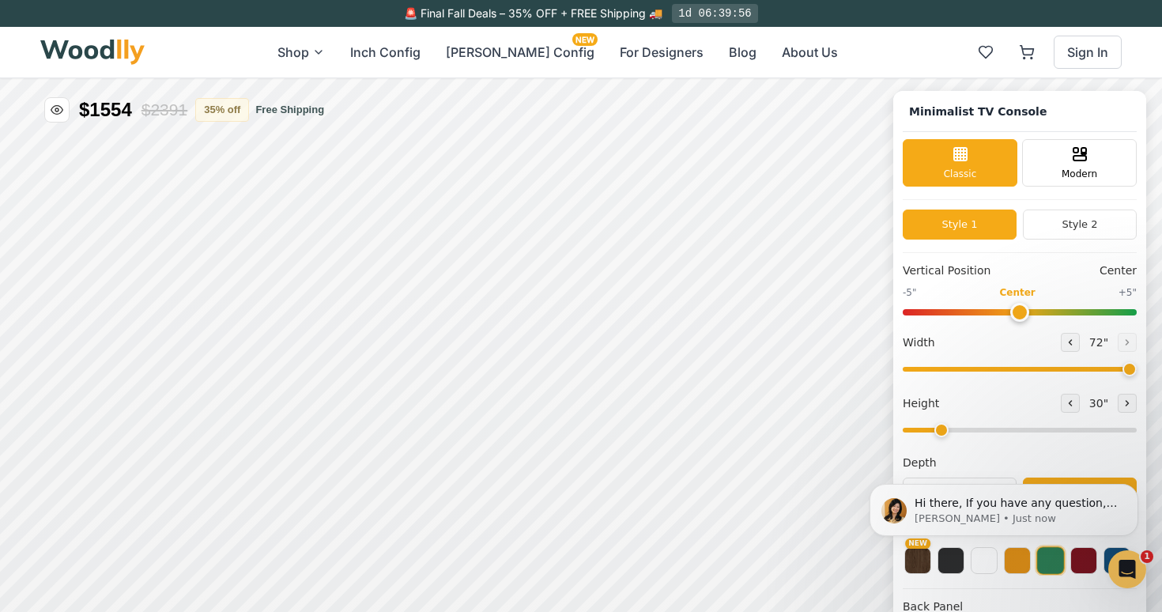
click at [1136, 371] on input "range" at bounding box center [1019, 369] width 234 height 5
drag, startPoint x: 937, startPoint y: 429, endPoint x: 1039, endPoint y: 436, distance: 102.2
type input "5"
click at [1039, 432] on input "range" at bounding box center [1019, 429] width 234 height 5
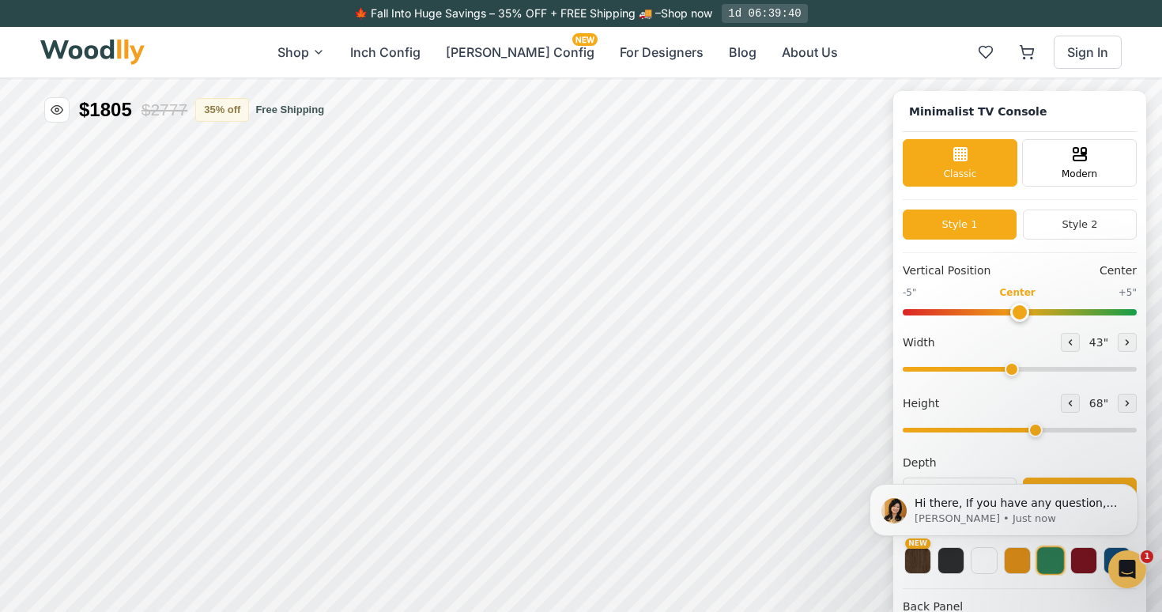
drag, startPoint x: 1107, startPoint y: 366, endPoint x: 1007, endPoint y: 376, distance: 100.9
type input "43"
click at [1007, 371] on input "range" at bounding box center [1019, 369] width 234 height 5
drag, startPoint x: 1036, startPoint y: 434, endPoint x: 1057, endPoint y: 435, distance: 21.3
type input "6"
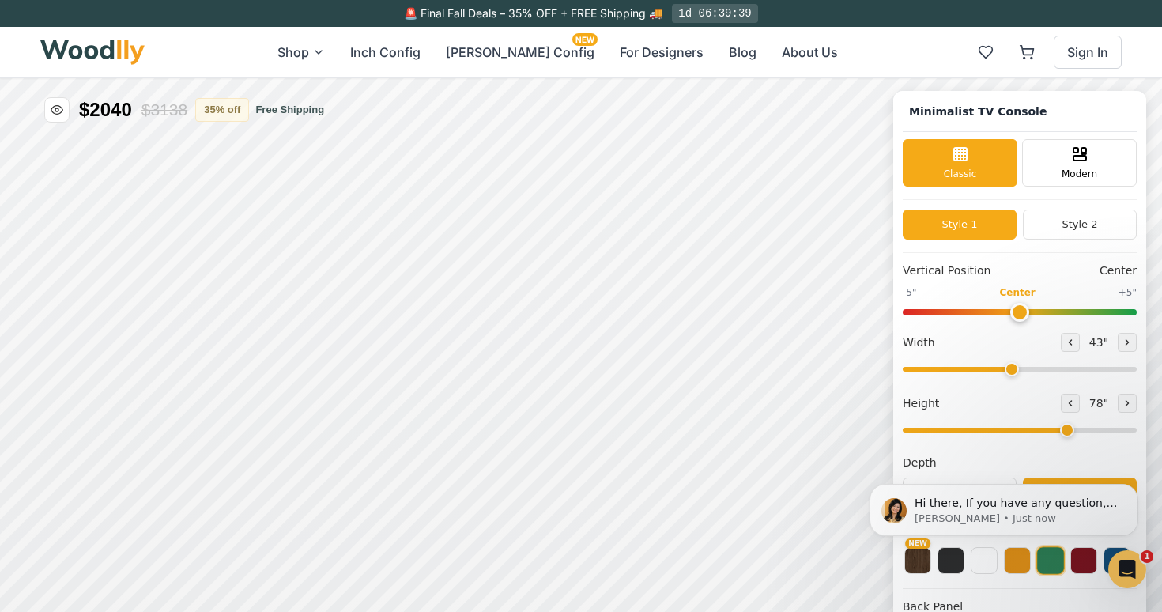
click at [1057, 432] on input "range" at bounding box center [1019, 429] width 234 height 5
